Goal: Task Accomplishment & Management: Use online tool/utility

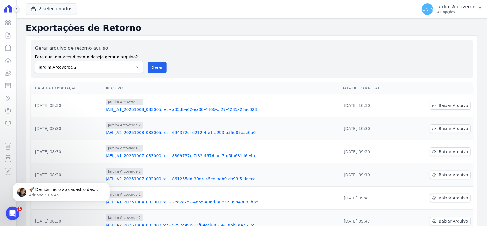
click at [17, 9] on icon at bounding box center [16, 8] width 3 height 3
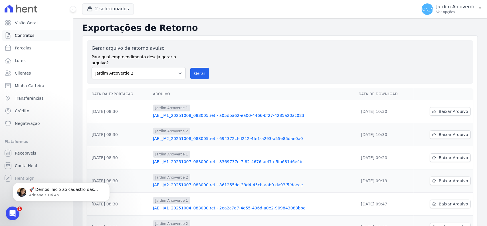
click at [33, 35] on link "Contratos" at bounding box center [36, 35] width 68 height 11
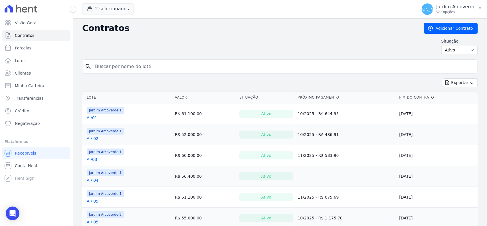
click at [137, 65] on input "search" at bounding box center [284, 66] width 384 height 11
type input "h / 07"
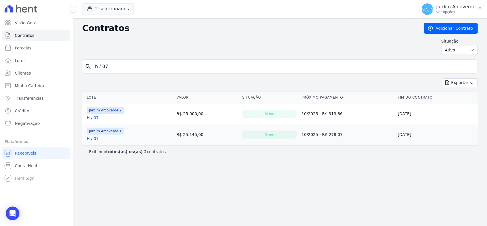
click at [96, 136] on link "H / 07" at bounding box center [93, 139] width 12 height 6
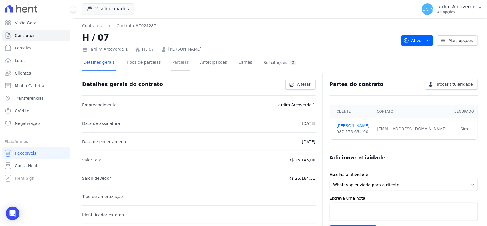
click at [174, 65] on link "Parcelas" at bounding box center [180, 62] width 19 height 15
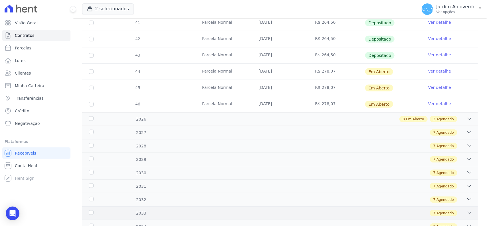
scroll to position [214, 0]
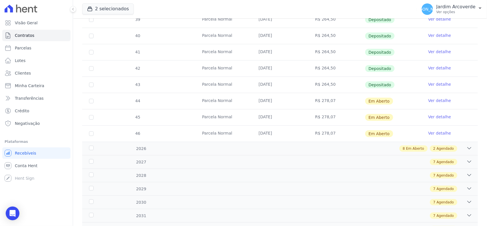
click at [437, 85] on link "Ver detalhe" at bounding box center [440, 84] width 23 height 6
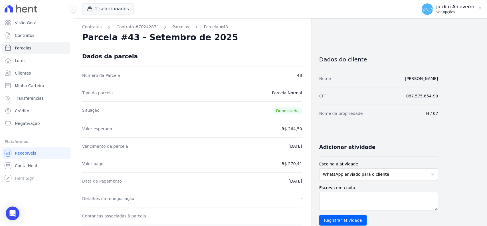
click at [466, 11] on p "Ver opções" at bounding box center [456, 12] width 39 height 5
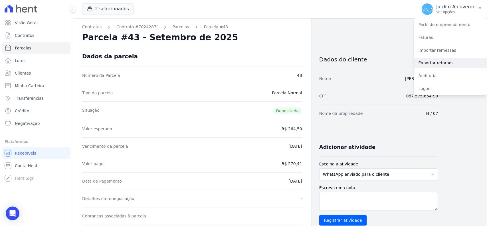
click at [444, 63] on link "Exportar retornos" at bounding box center [450, 63] width 73 height 10
